Goal: Information Seeking & Learning: Learn about a topic

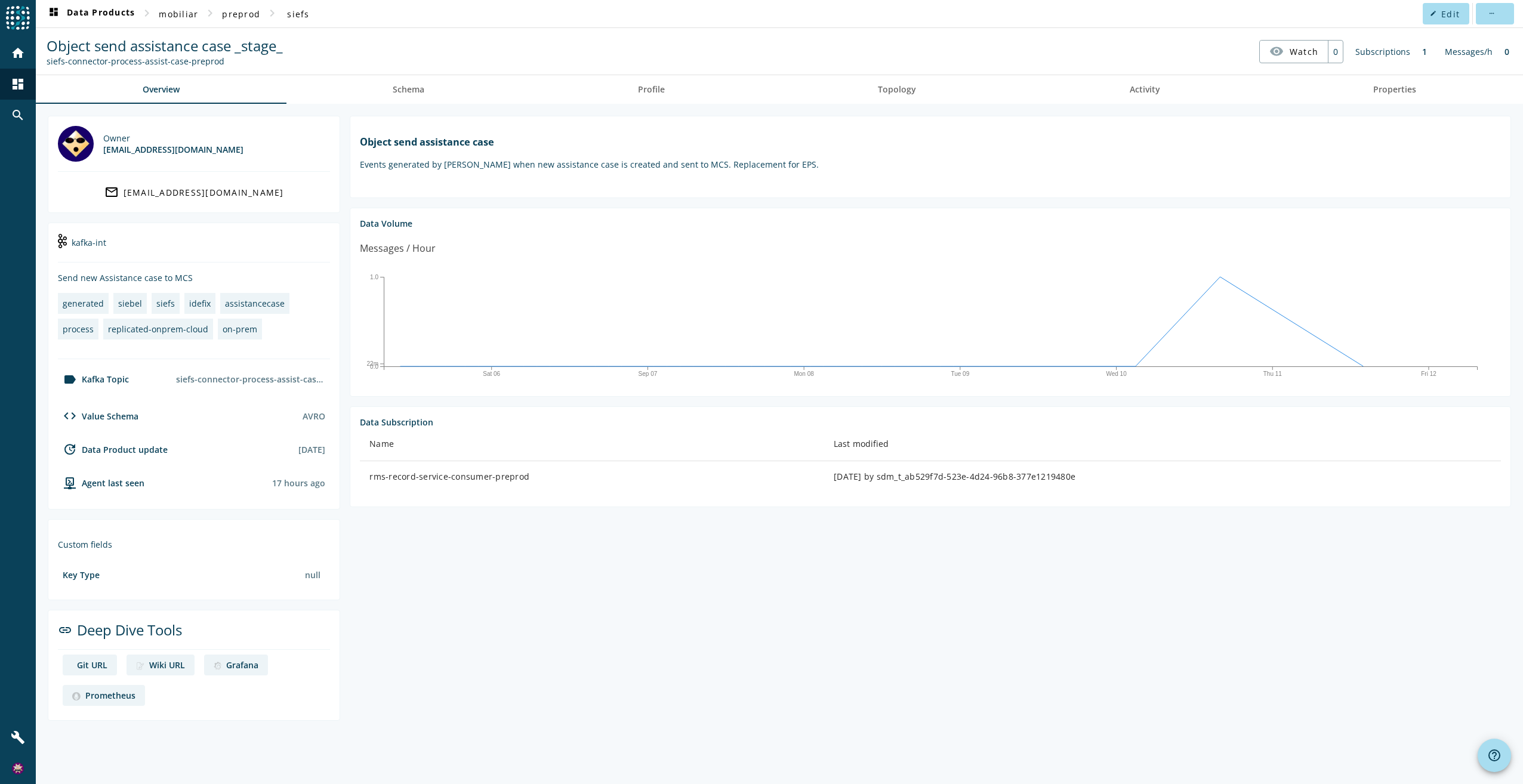
click at [779, 646] on section "Object send assistance case Events generated by [PERSON_NAME] when new assistan…" at bounding box center [926, 418] width 1171 height 605
click at [493, 577] on section "Object send assistance case Events generated by [PERSON_NAME] when new assistan…" at bounding box center [926, 418] width 1171 height 605
click at [658, 597] on section "Object send assistance case Events generated by [PERSON_NAME] when new assistan…" at bounding box center [926, 418] width 1171 height 605
click at [891, 671] on section "Object send assistance case Events generated by [PERSON_NAME] when new assistan…" at bounding box center [926, 418] width 1171 height 605
click at [744, 581] on section "Object send assistance case Events generated by [PERSON_NAME] when new assistan…" at bounding box center [926, 418] width 1171 height 605
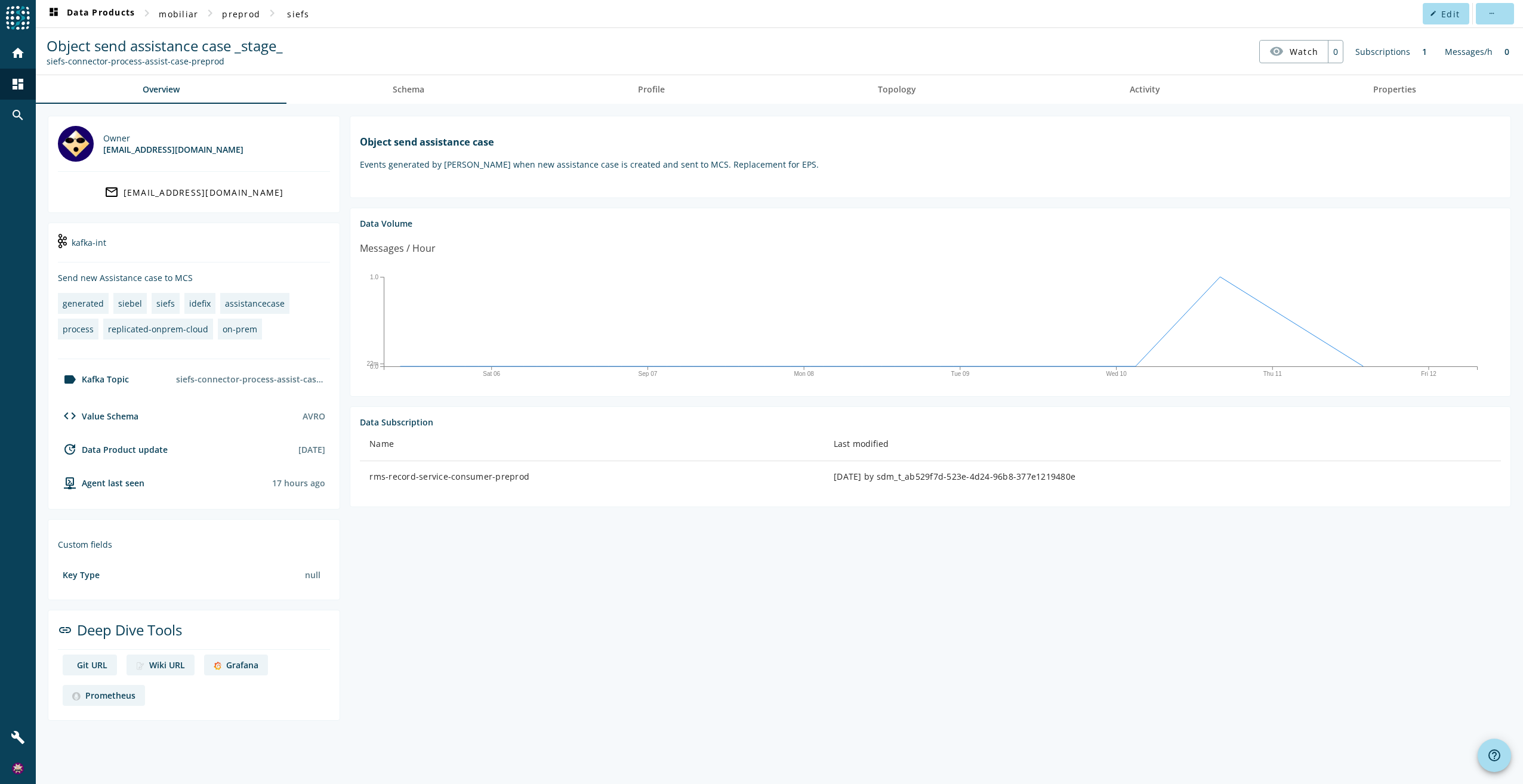
click at [234, 665] on div "Grafana" at bounding box center [242, 665] width 32 height 11
